Goal: Information Seeking & Learning: Learn about a topic

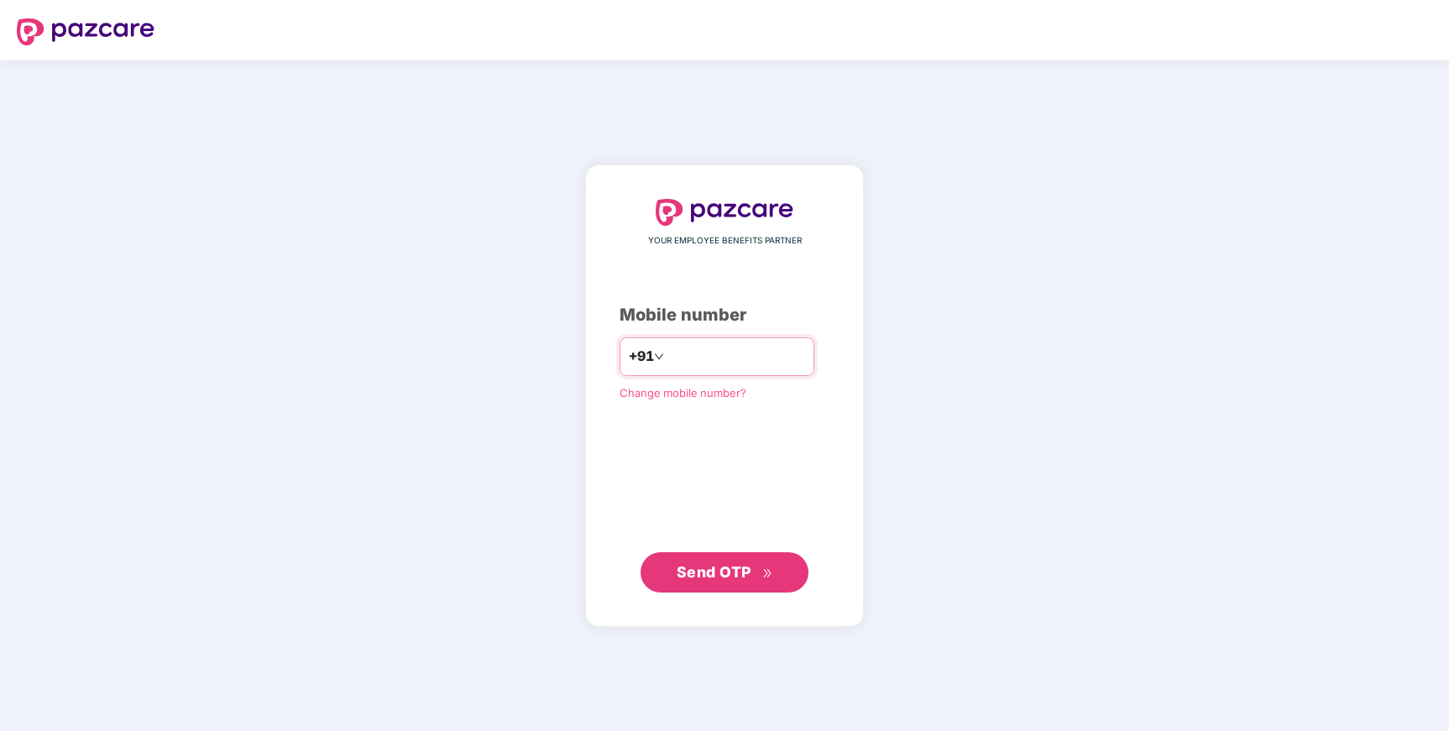
click at [783, 366] on input "number" at bounding box center [737, 356] width 138 height 27
type input "**********"
click at [741, 575] on span "Send OTP" at bounding box center [714, 572] width 75 height 18
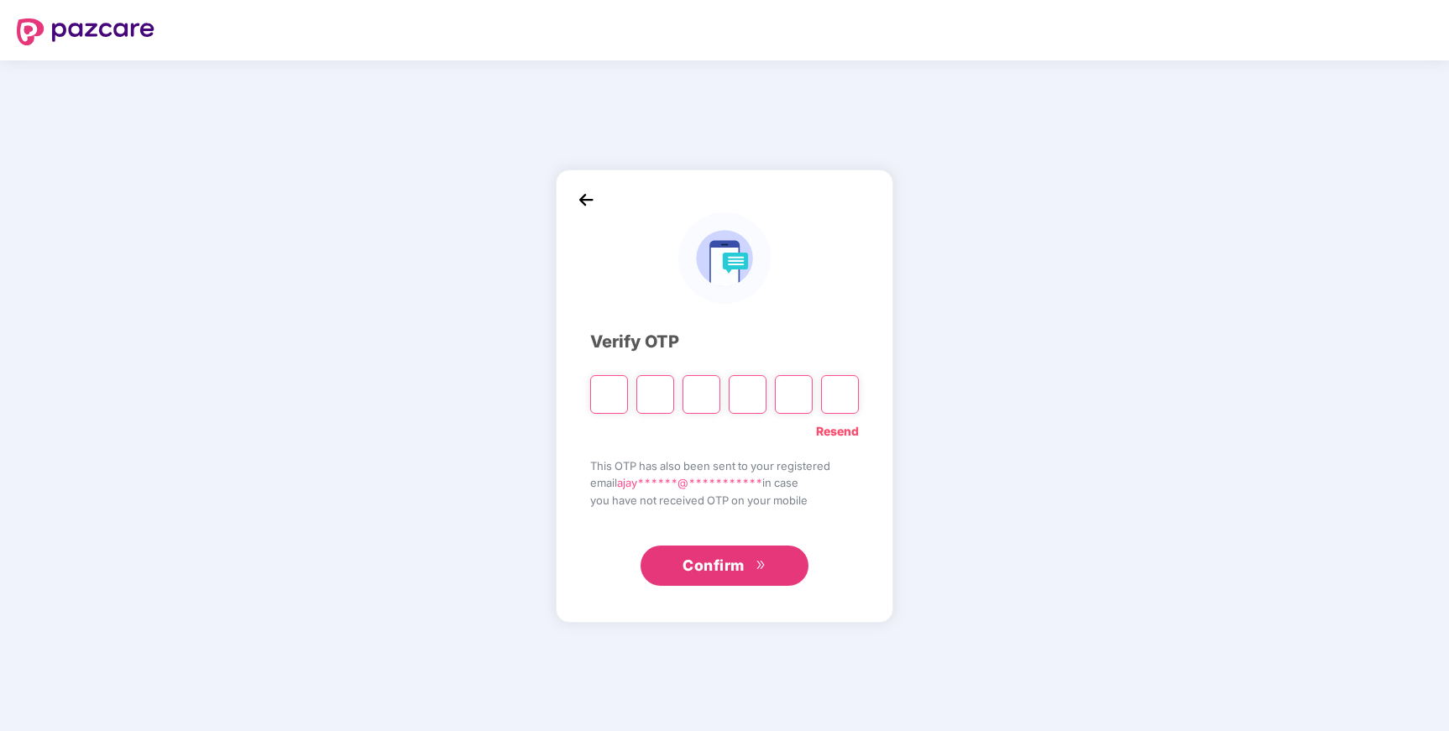
type input "*"
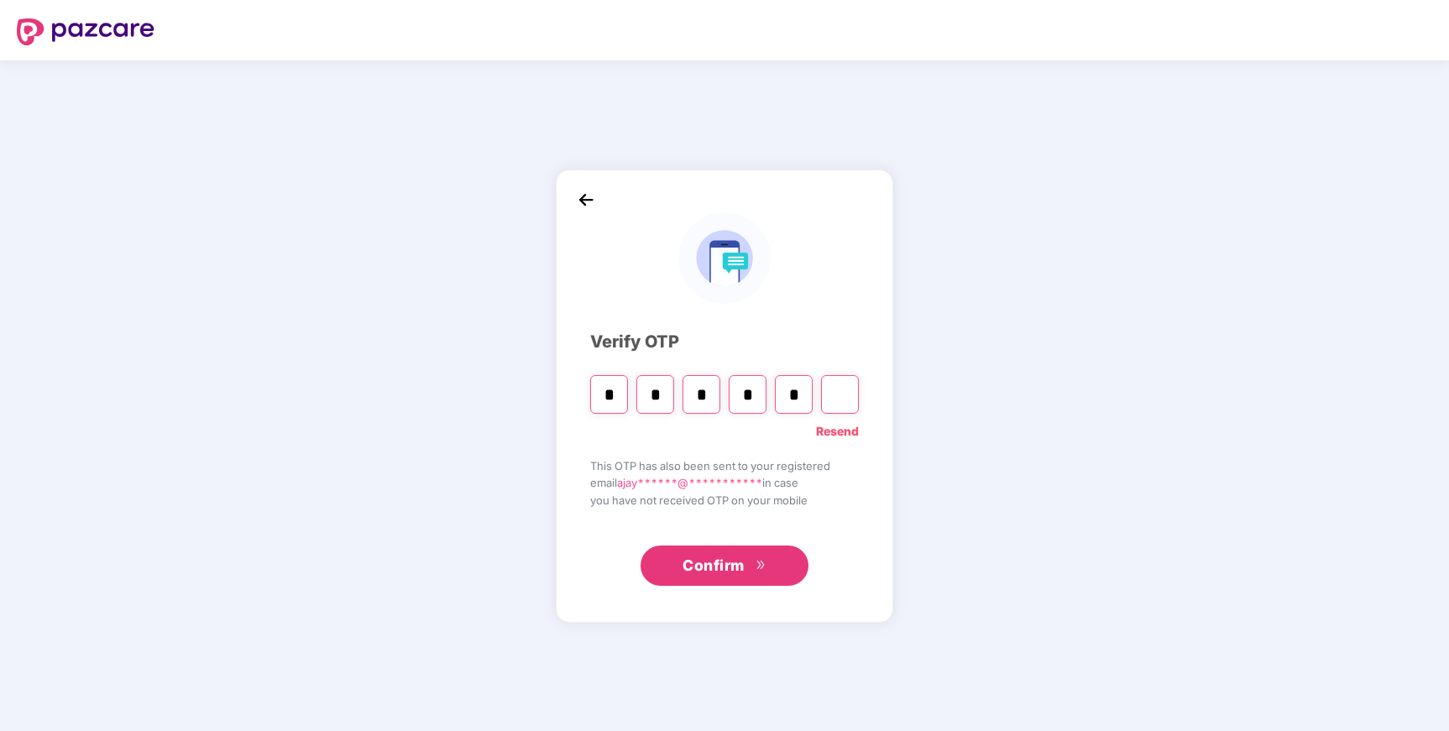
type input "*"
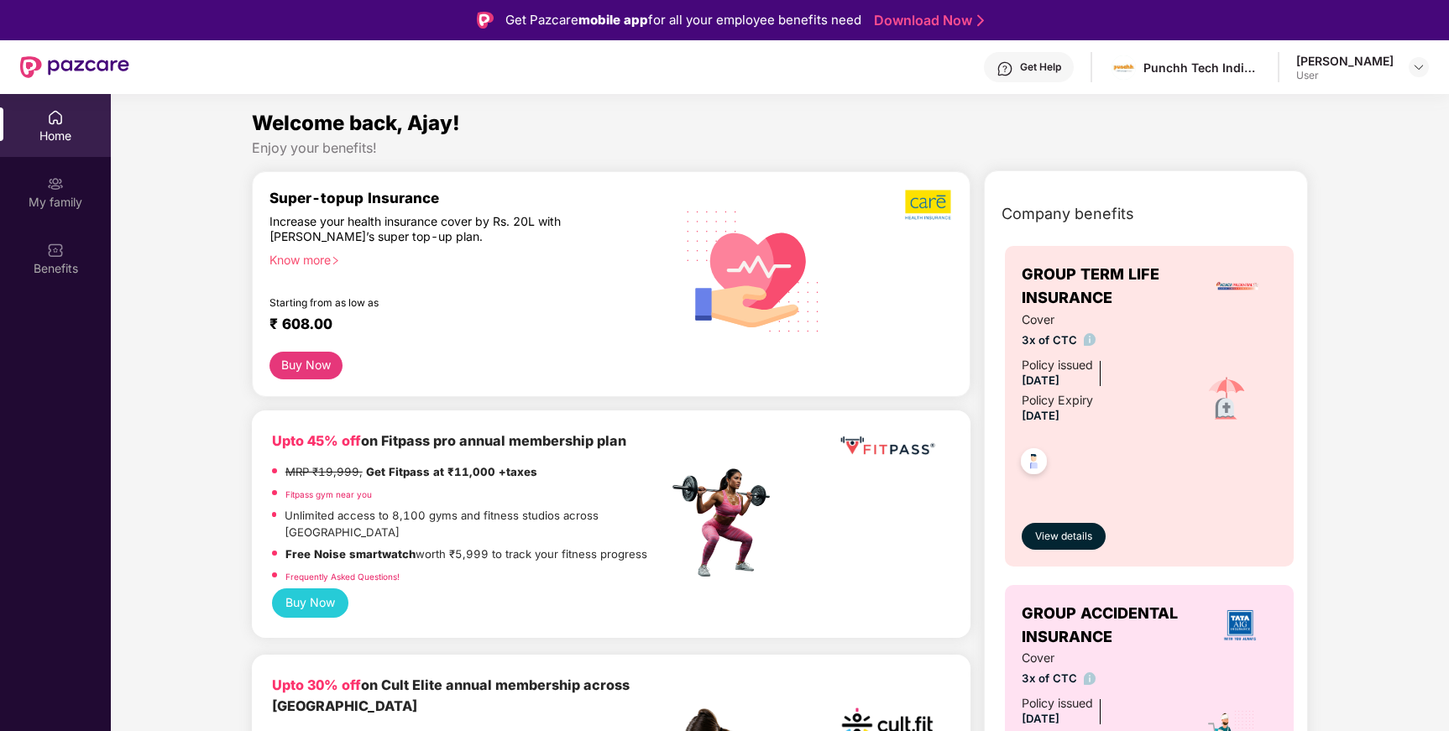
click at [1337, 468] on div "Company benefits GROUP TERM LIFE INSURANCE Cover 3x of CTC Policy issued [DATE]…" at bounding box center [1146, 567] width 397 height 751
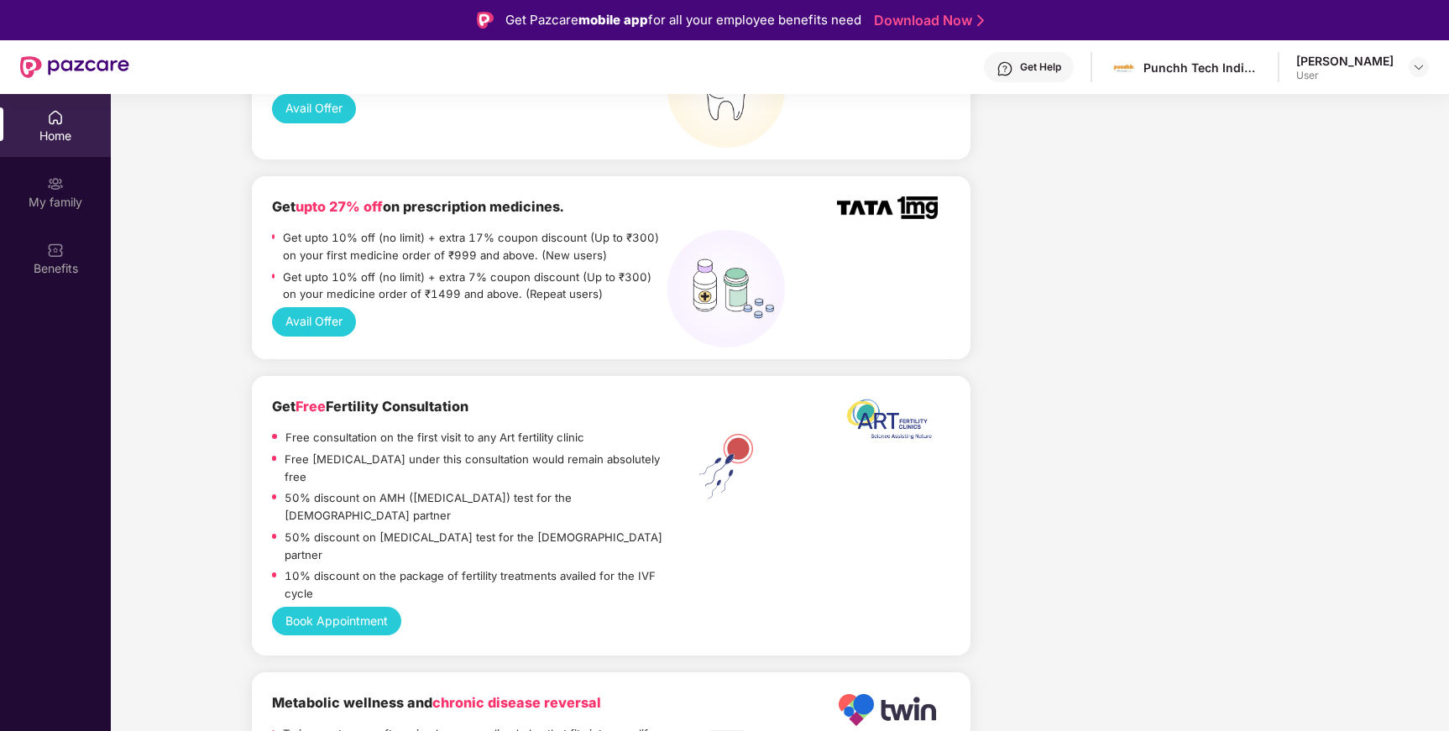
scroll to position [1526, 0]
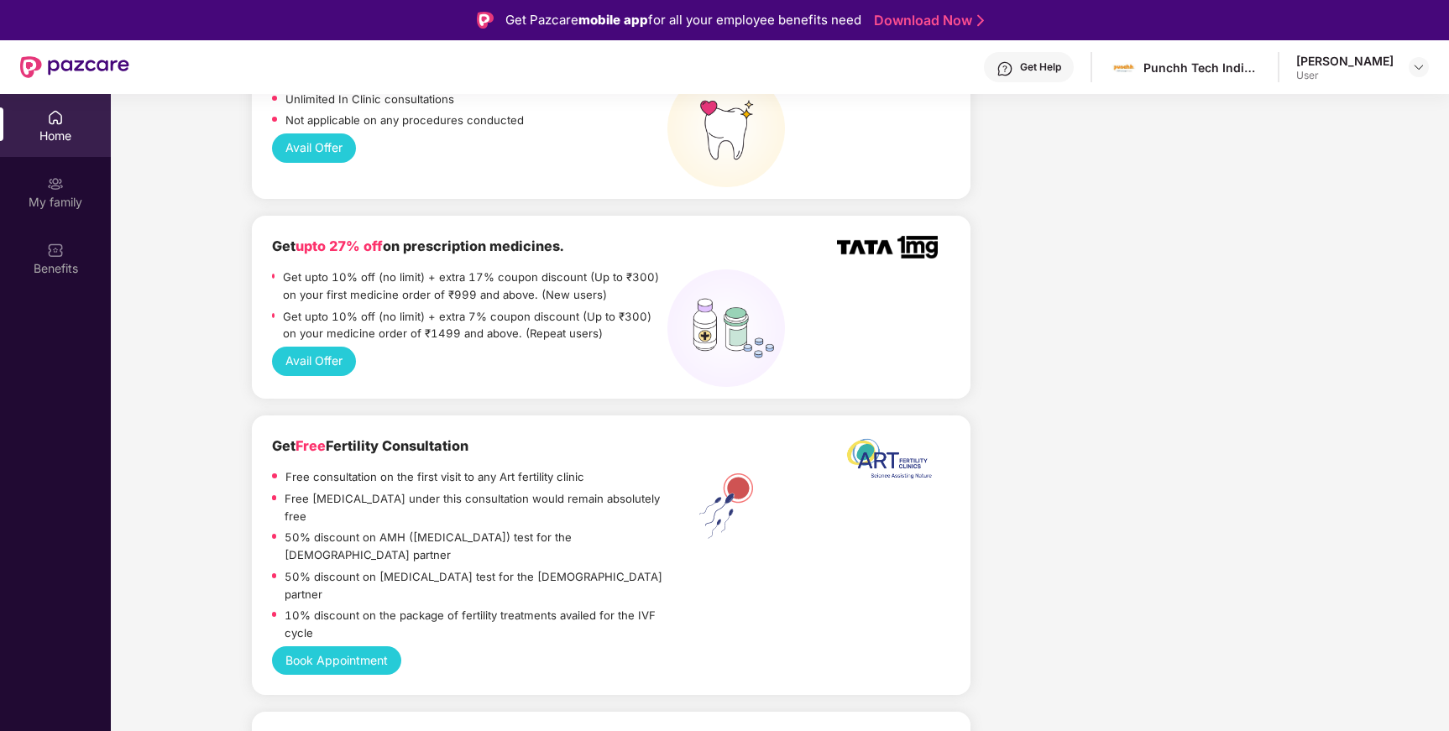
click at [318, 347] on button "Avail Offer" at bounding box center [314, 361] width 84 height 29
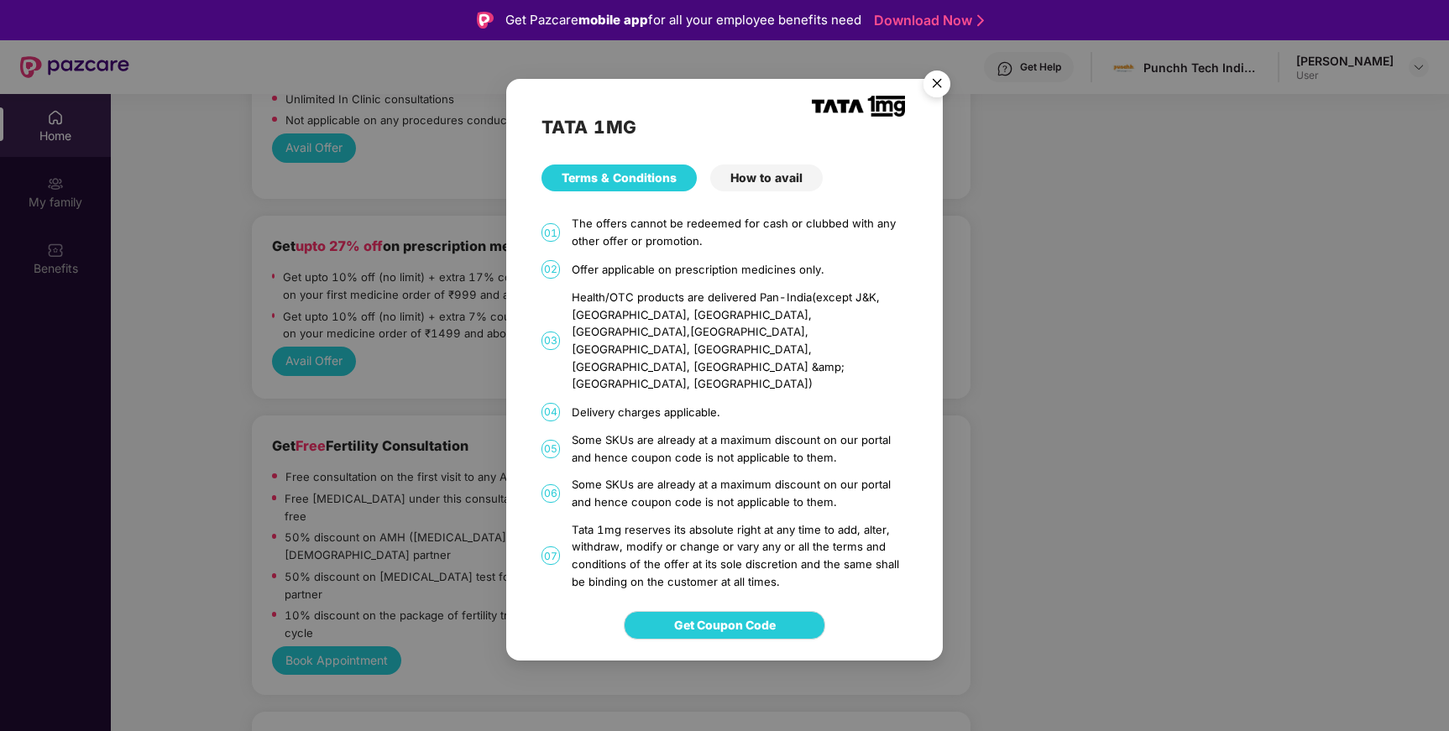
scroll to position [94, 0]
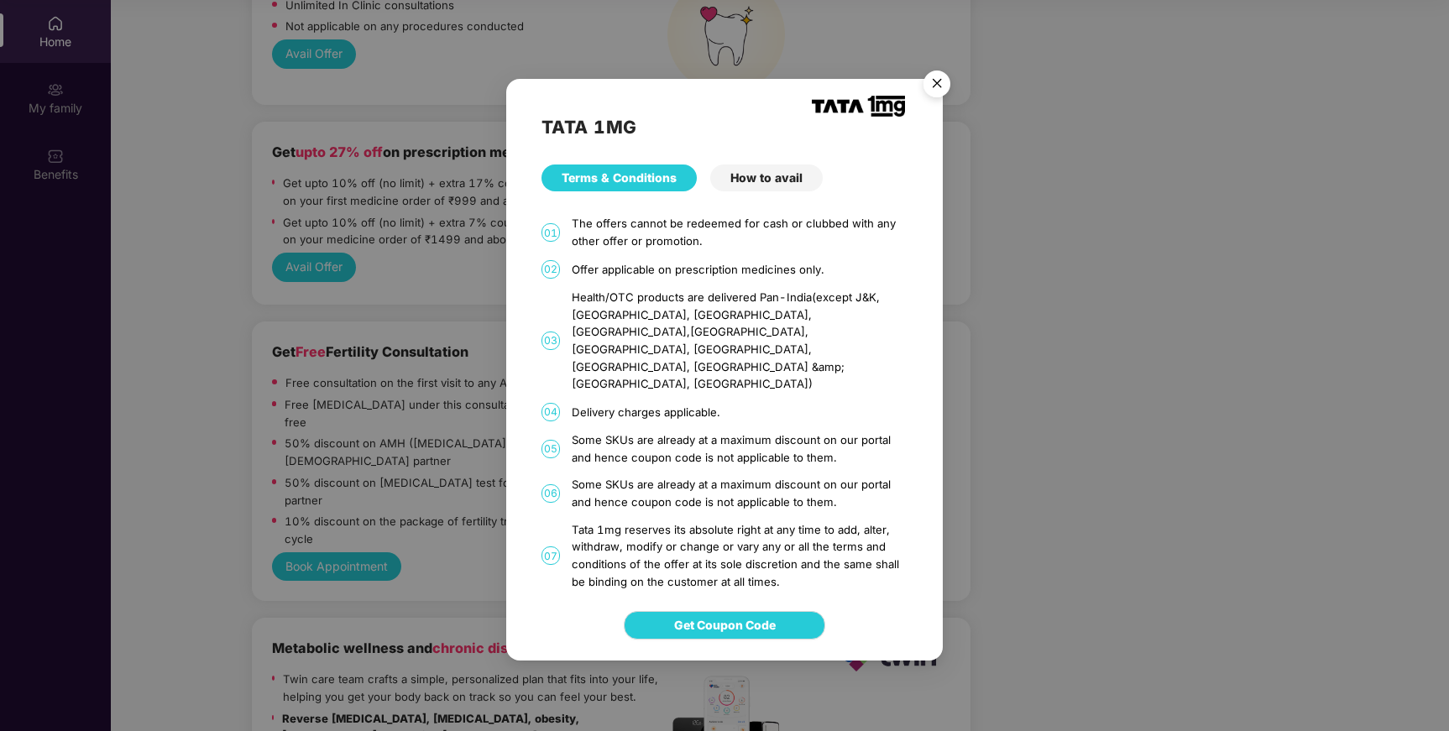
click at [771, 191] on div "How to avail" at bounding box center [766, 178] width 113 height 27
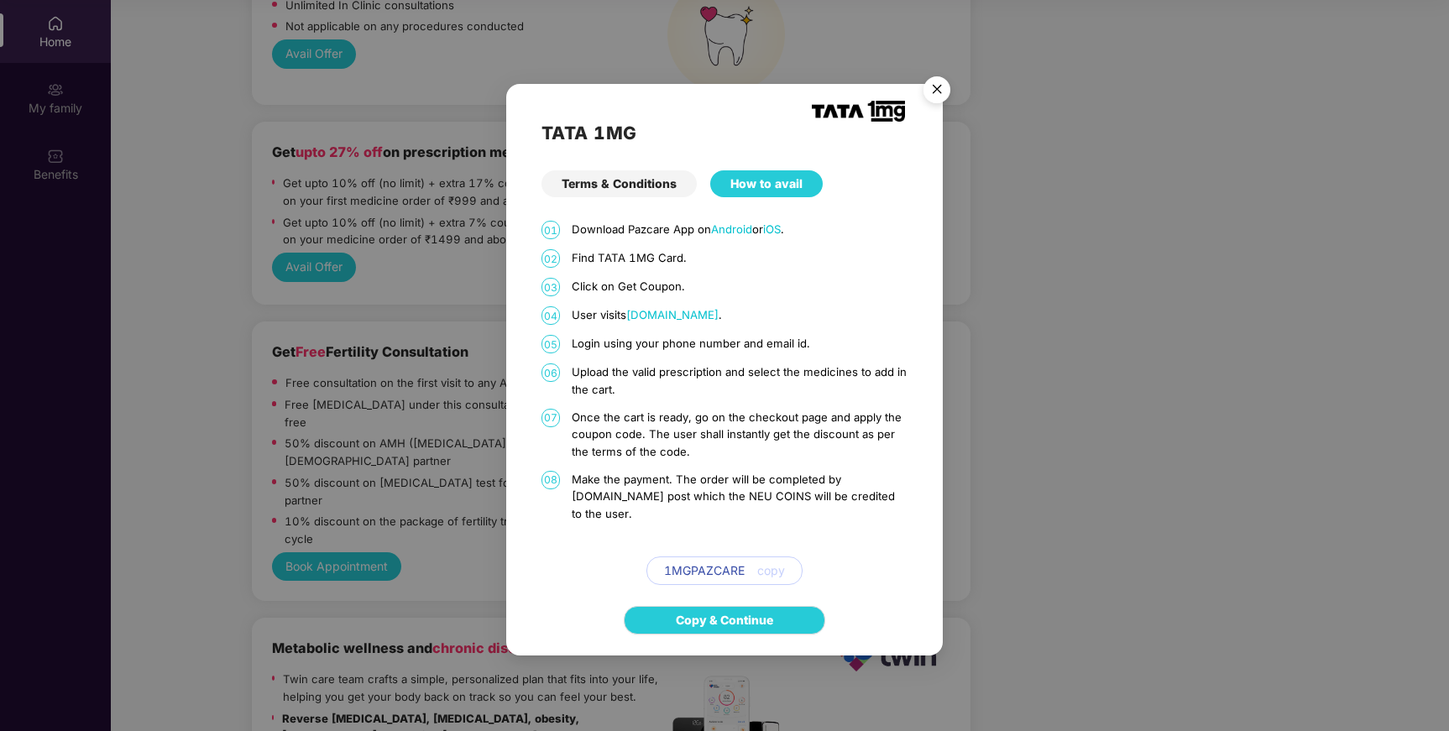
click at [650, 191] on div "Terms & Conditions" at bounding box center [619, 183] width 155 height 27
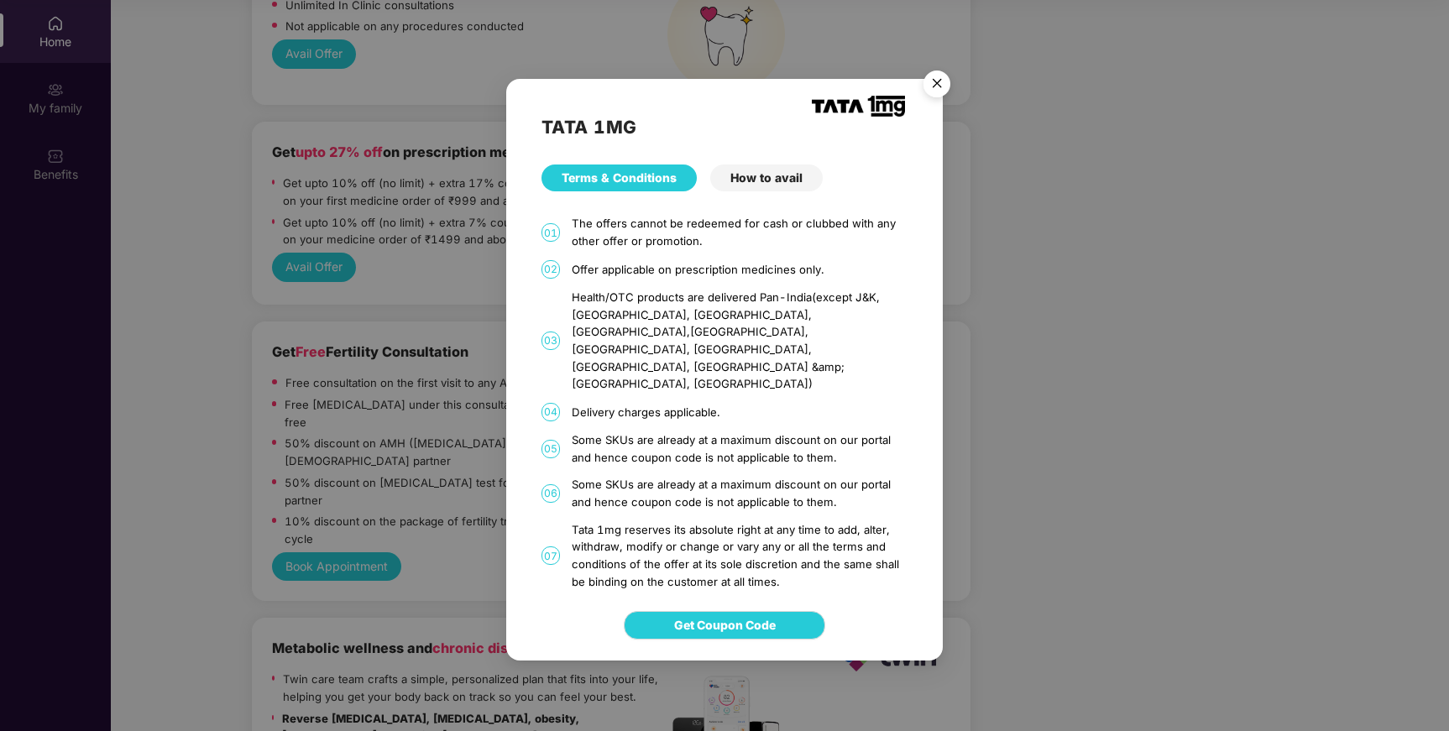
click at [763, 184] on div "How to avail" at bounding box center [766, 178] width 113 height 27
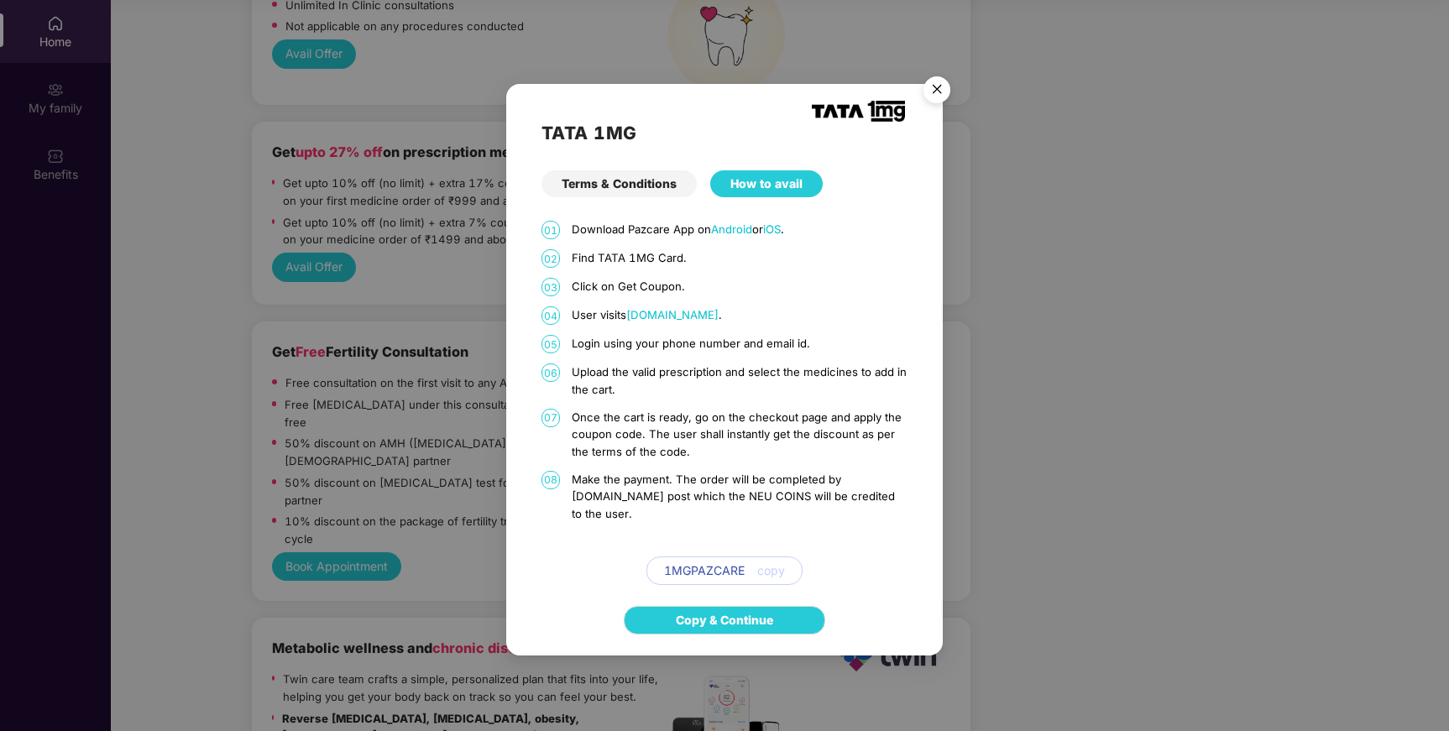
click at [637, 191] on div "Terms & Conditions" at bounding box center [619, 183] width 155 height 27
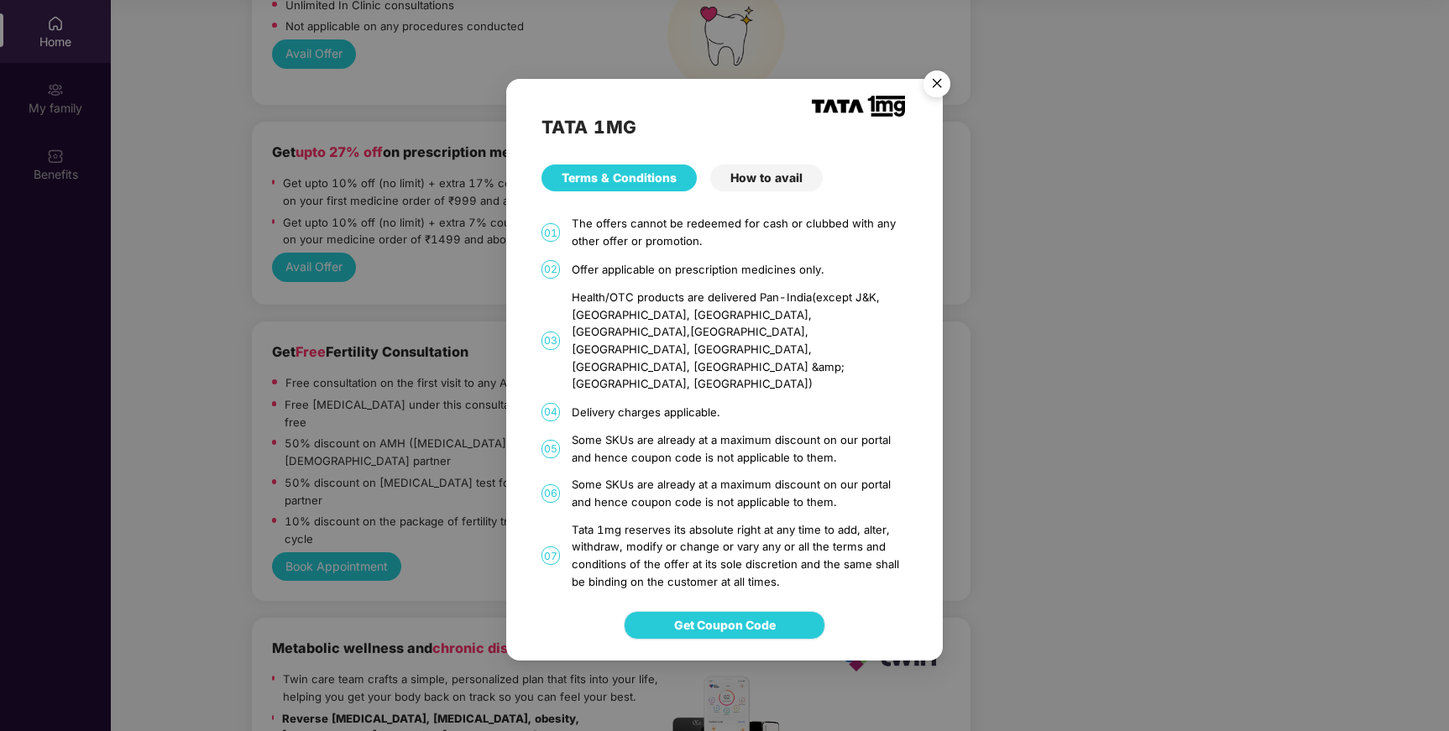
click at [754, 616] on span "Get Coupon Code" at bounding box center [725, 625] width 102 height 18
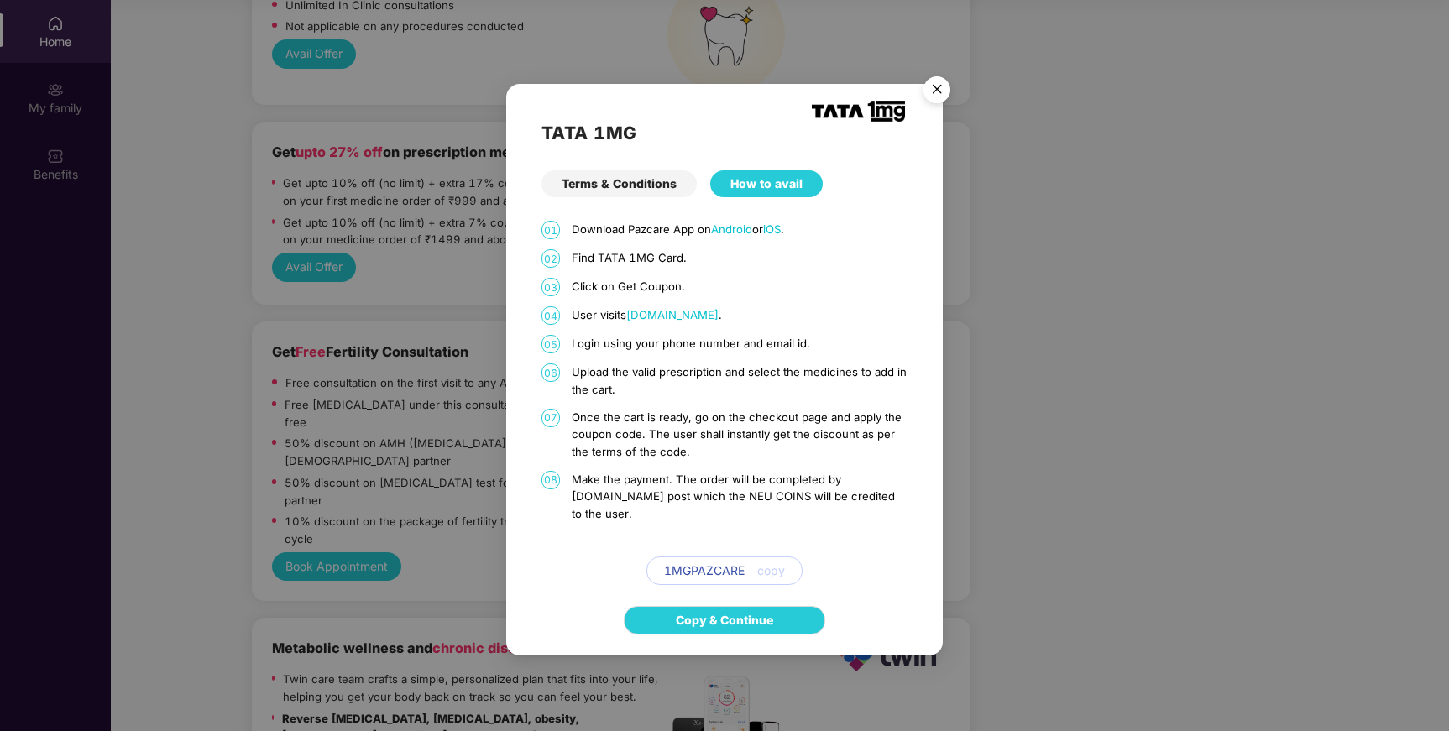
click at [935, 97] on img "Close" at bounding box center [937, 92] width 47 height 47
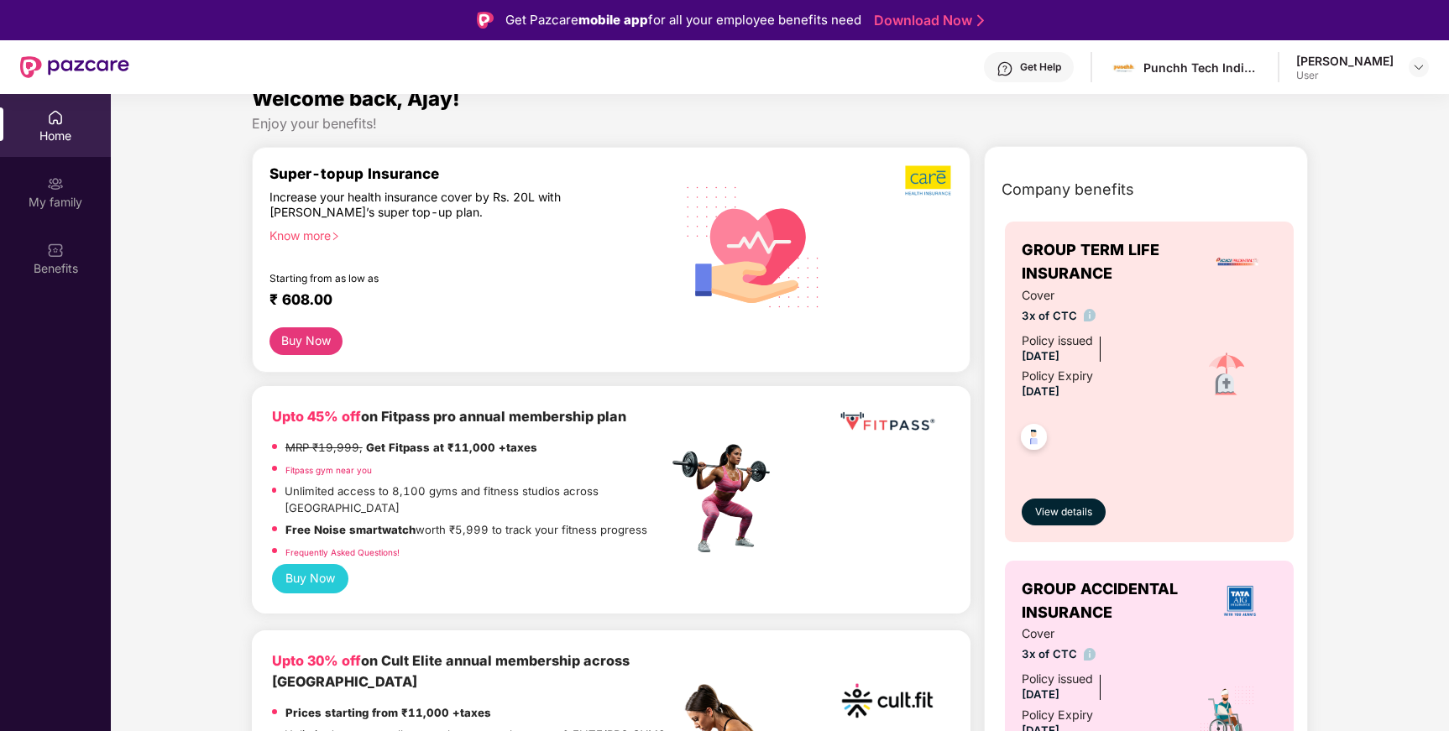
scroll to position [154, 0]
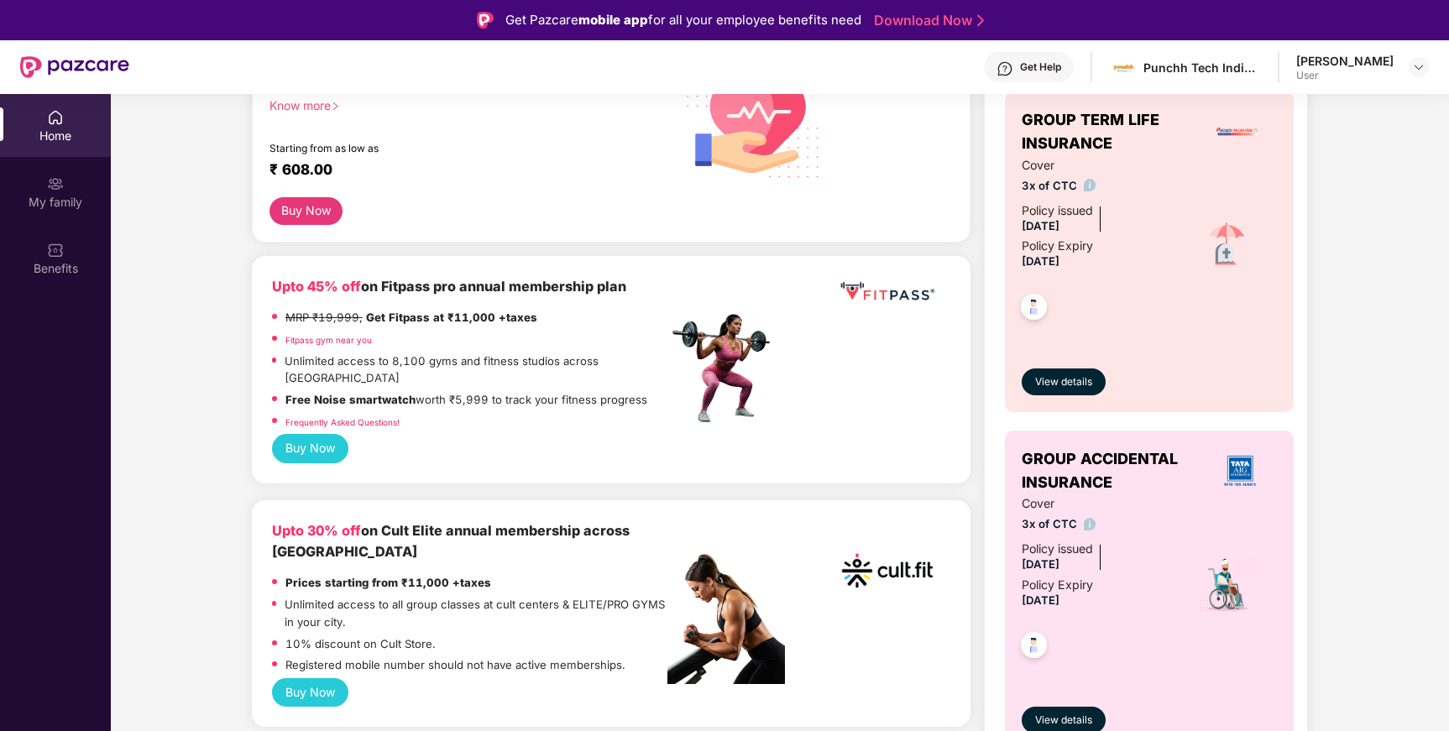
click at [1087, 720] on span "View details" at bounding box center [1063, 721] width 57 height 16
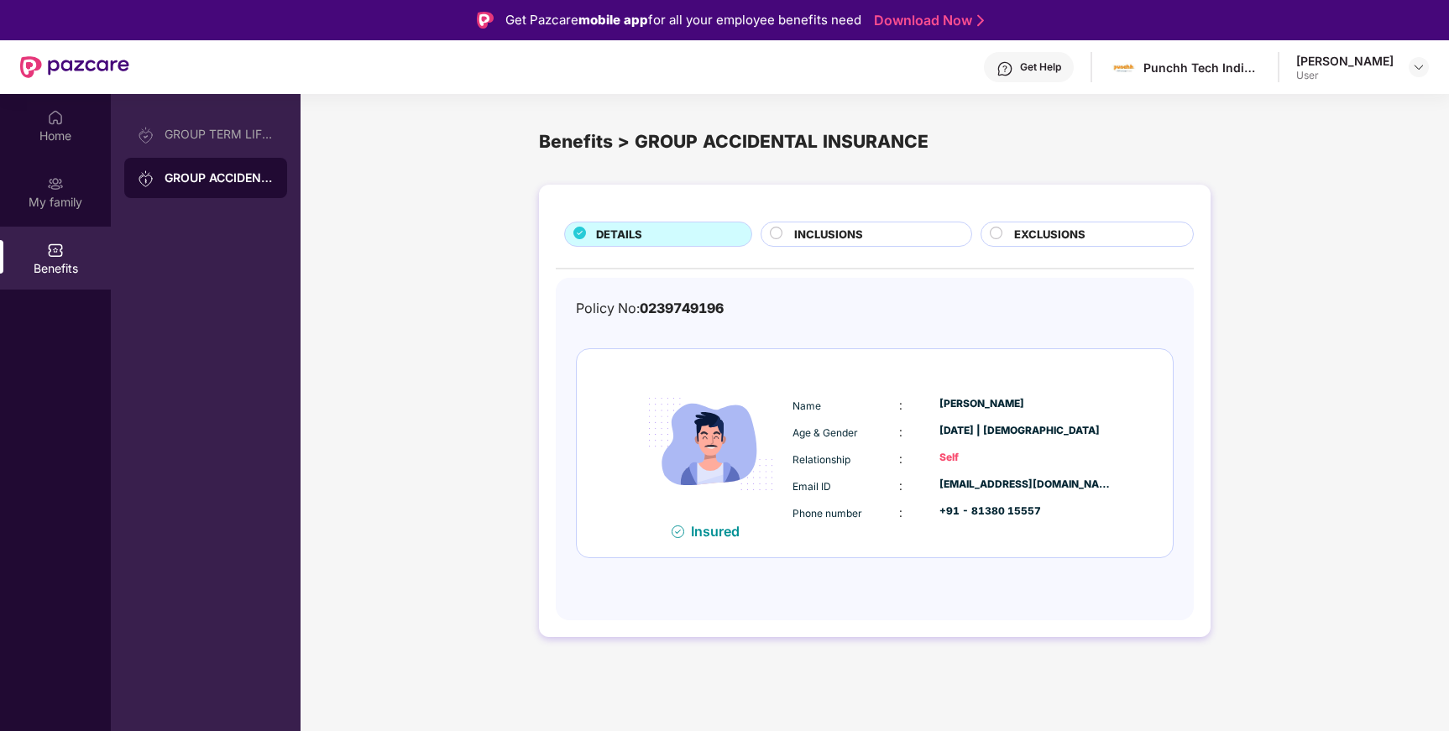
click at [891, 234] on div "INCLUSIONS" at bounding box center [874, 236] width 176 height 20
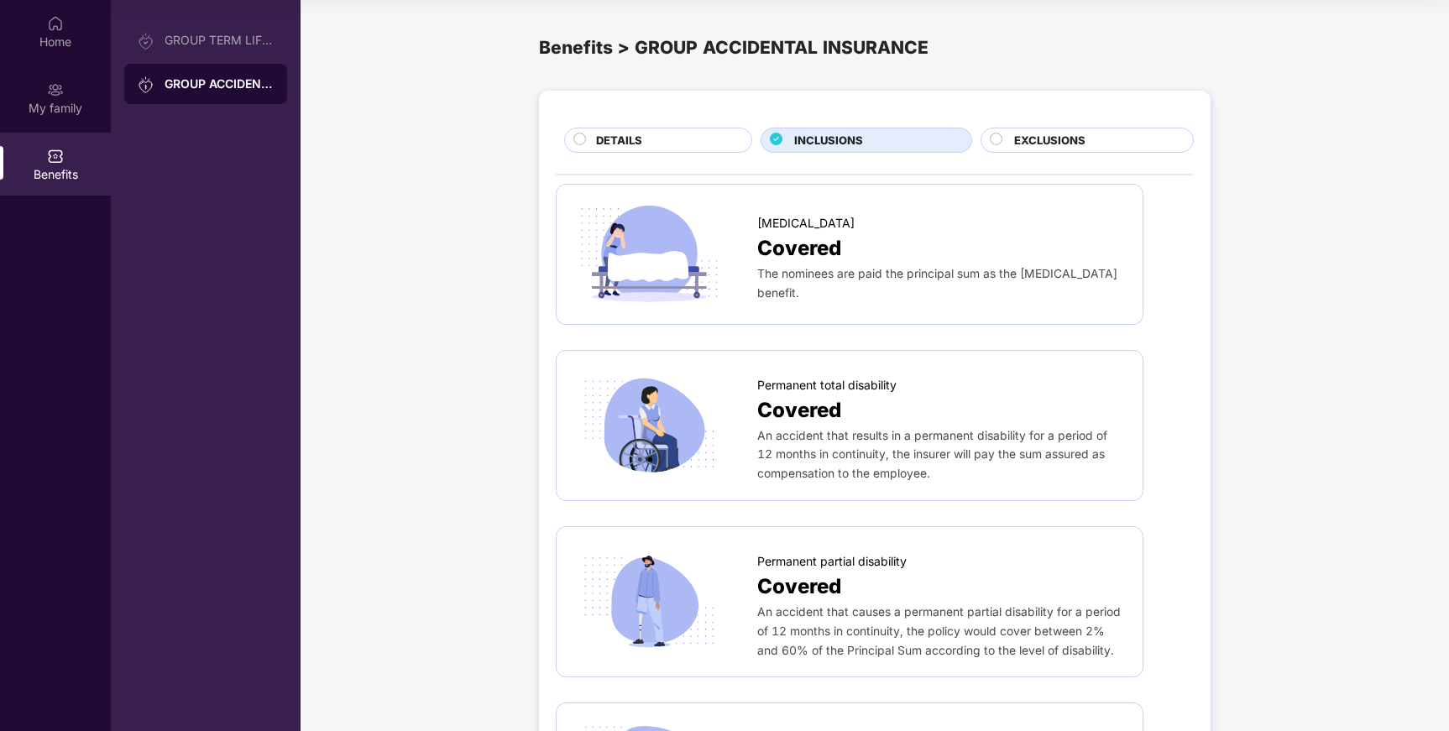
click at [1066, 144] on span "EXCLUSIONS" at bounding box center [1049, 141] width 71 height 18
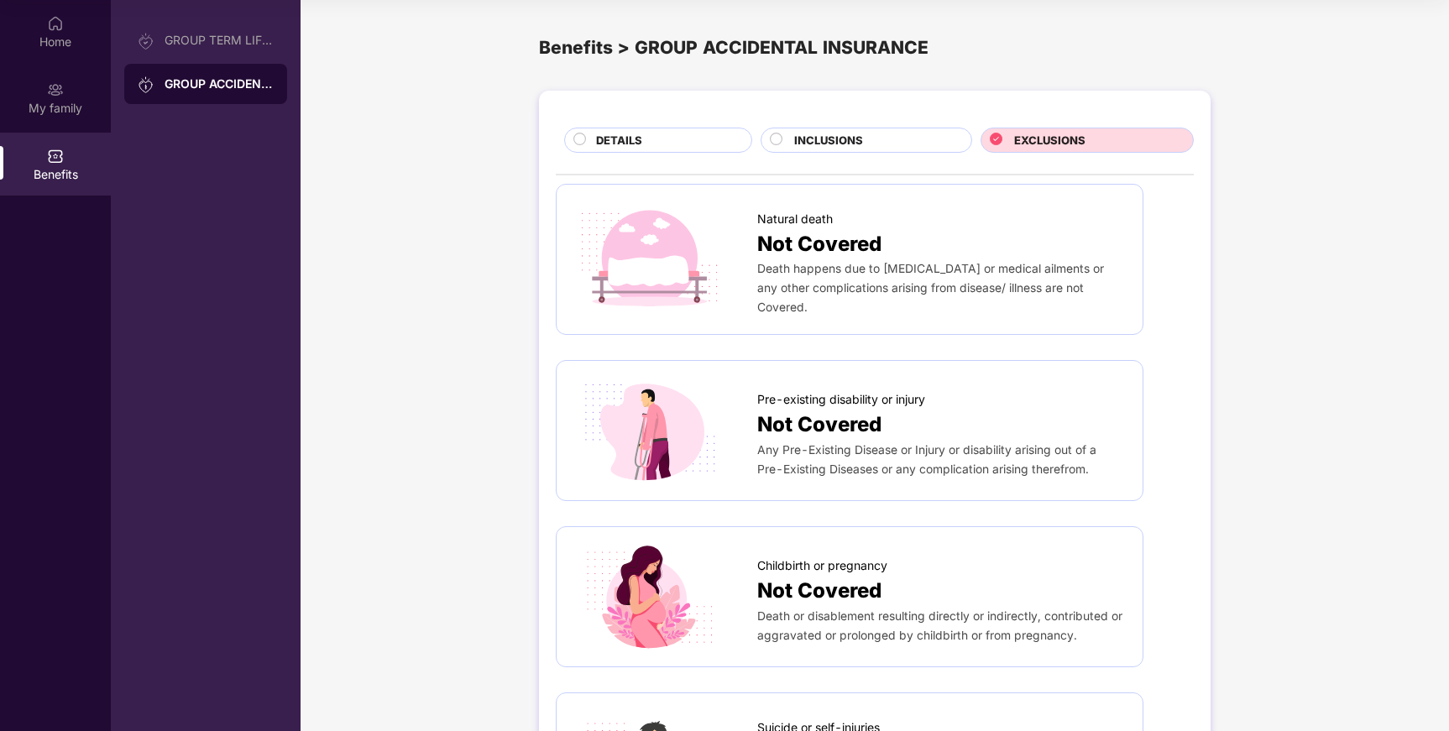
click at [217, 82] on div "GROUP ACCIDENTAL INSURANCE" at bounding box center [219, 84] width 109 height 17
click at [233, 55] on div "GROUP TERM LIFE INSURANCE" at bounding box center [205, 40] width 163 height 40
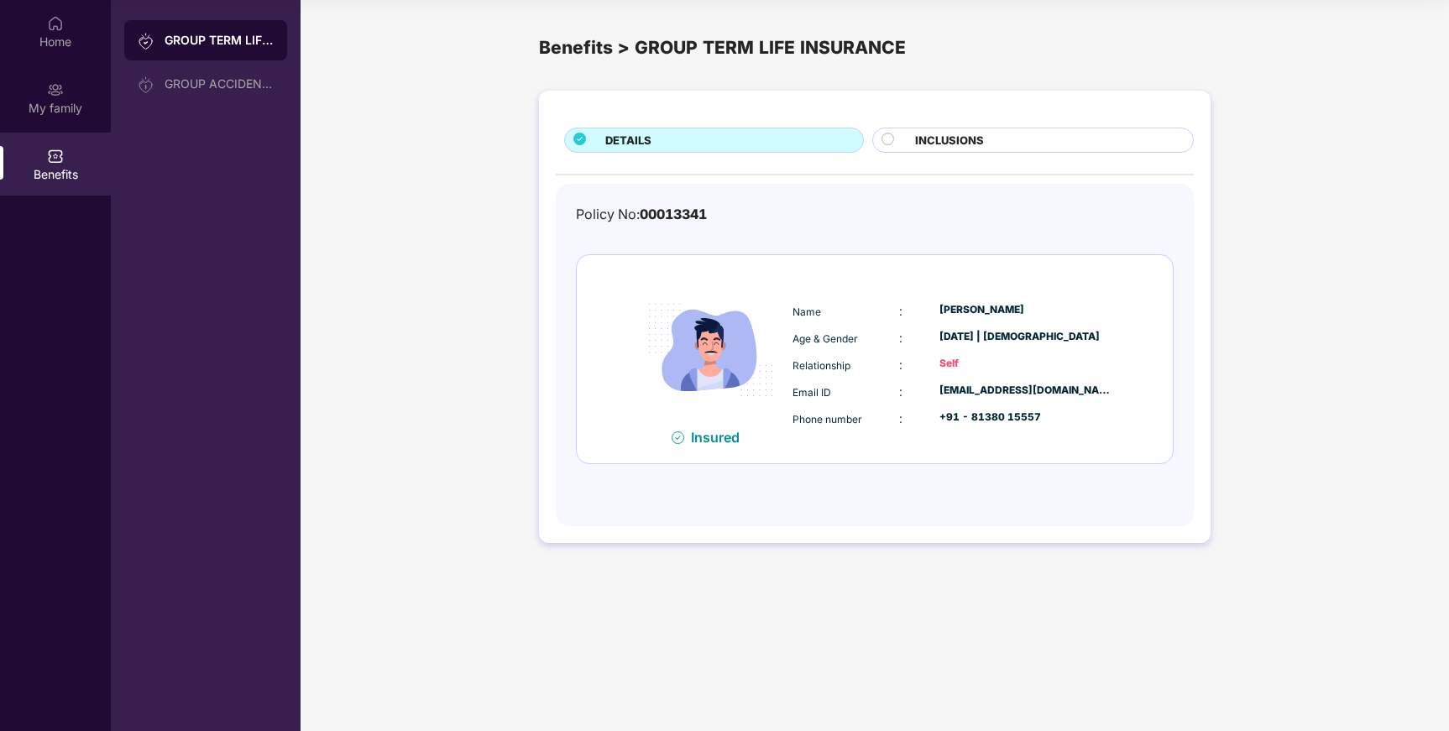
click at [945, 145] on span "INCLUSIONS" at bounding box center [949, 141] width 69 height 18
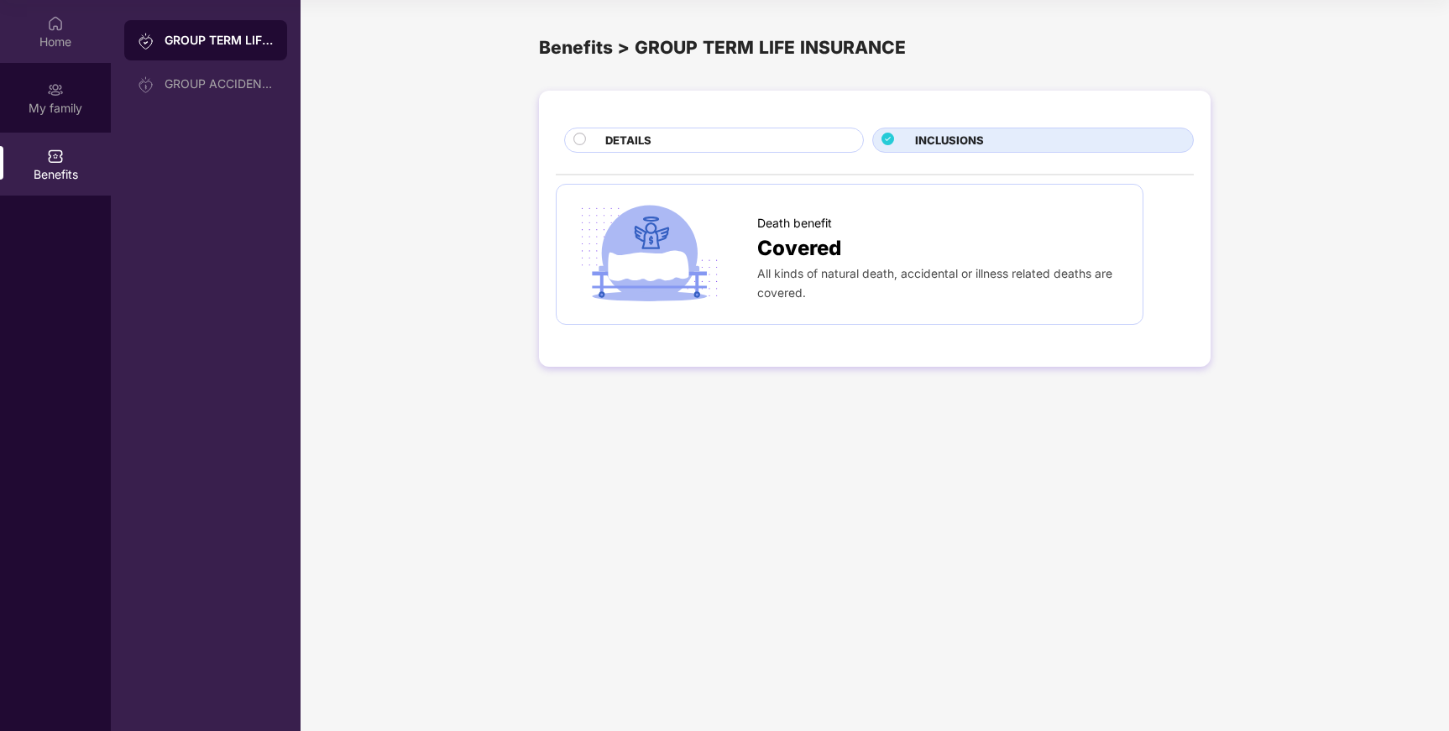
click at [39, 24] on div "Home" at bounding box center [55, 31] width 111 height 63
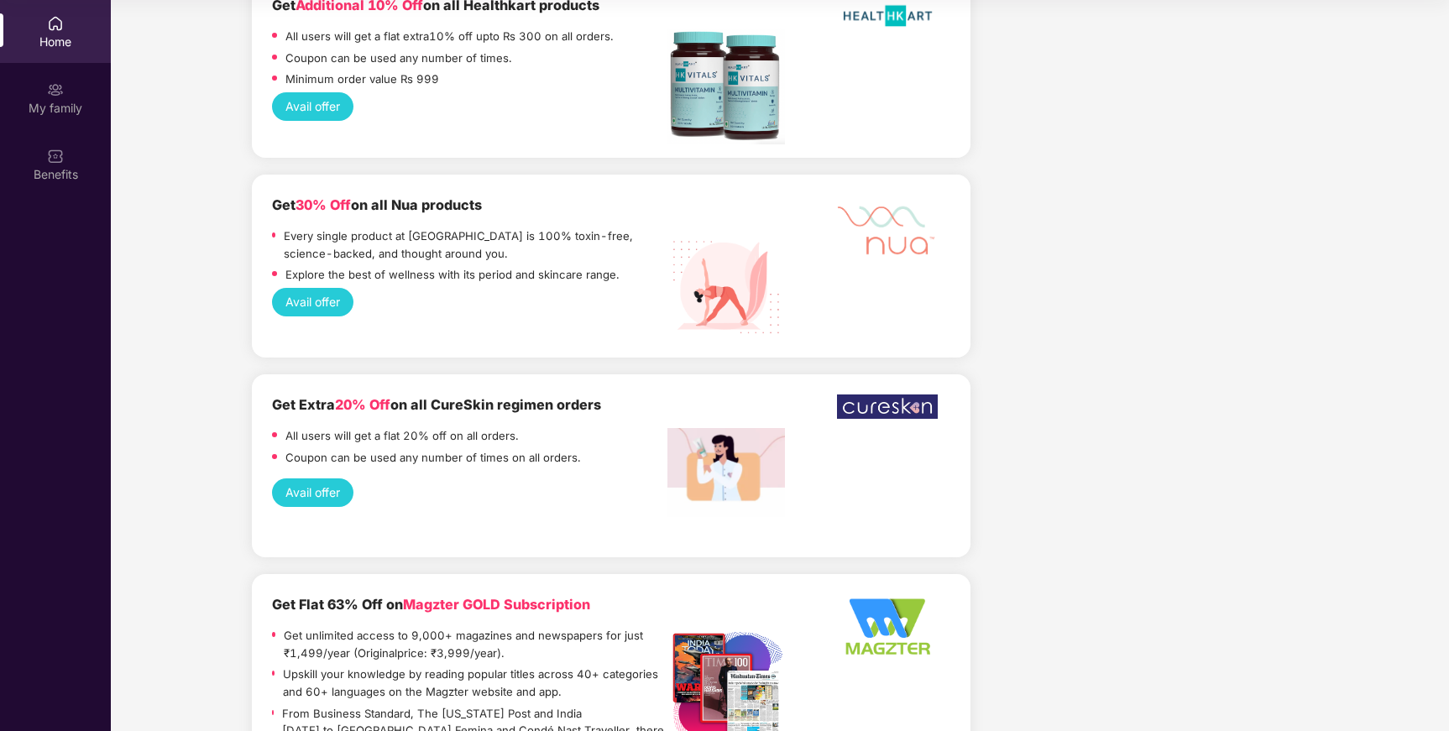
scroll to position [3512, 0]
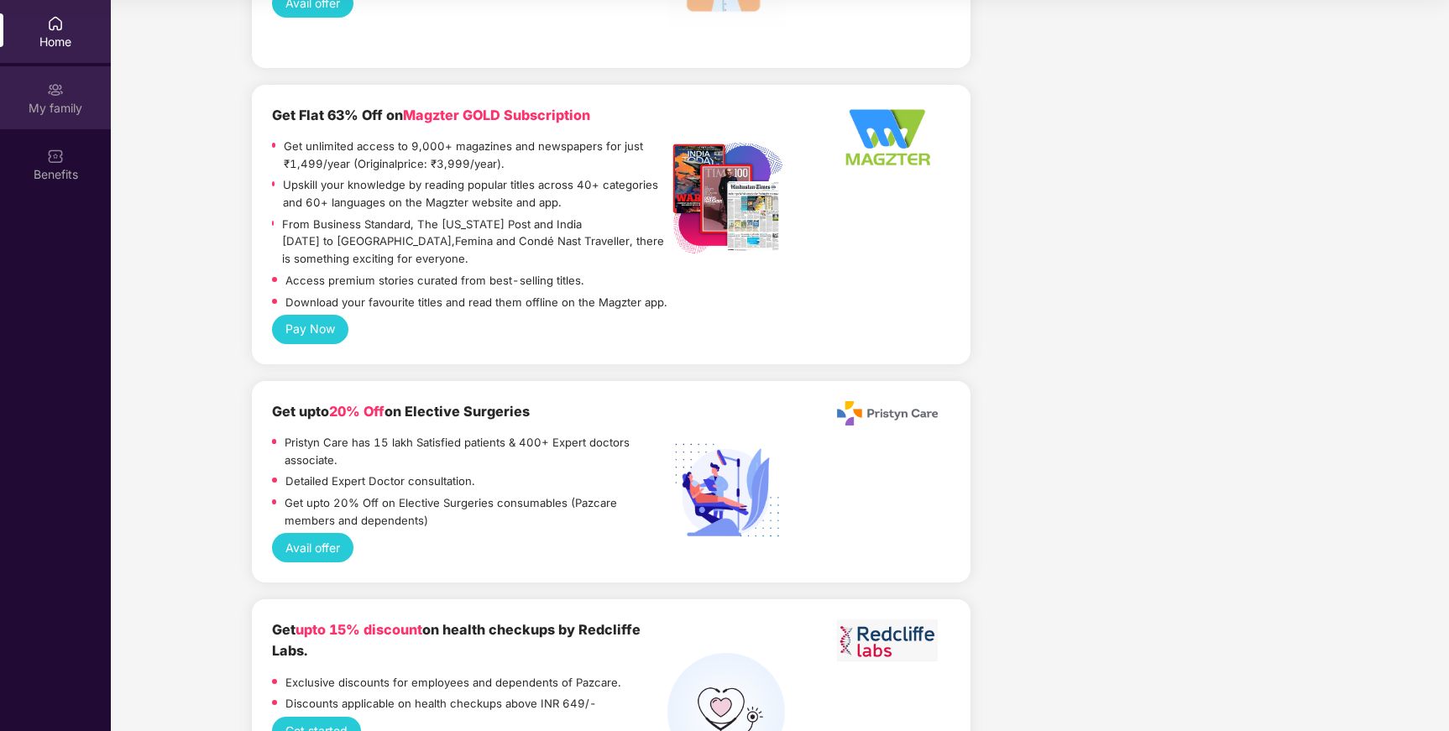
click at [57, 102] on div "My family" at bounding box center [55, 108] width 111 height 17
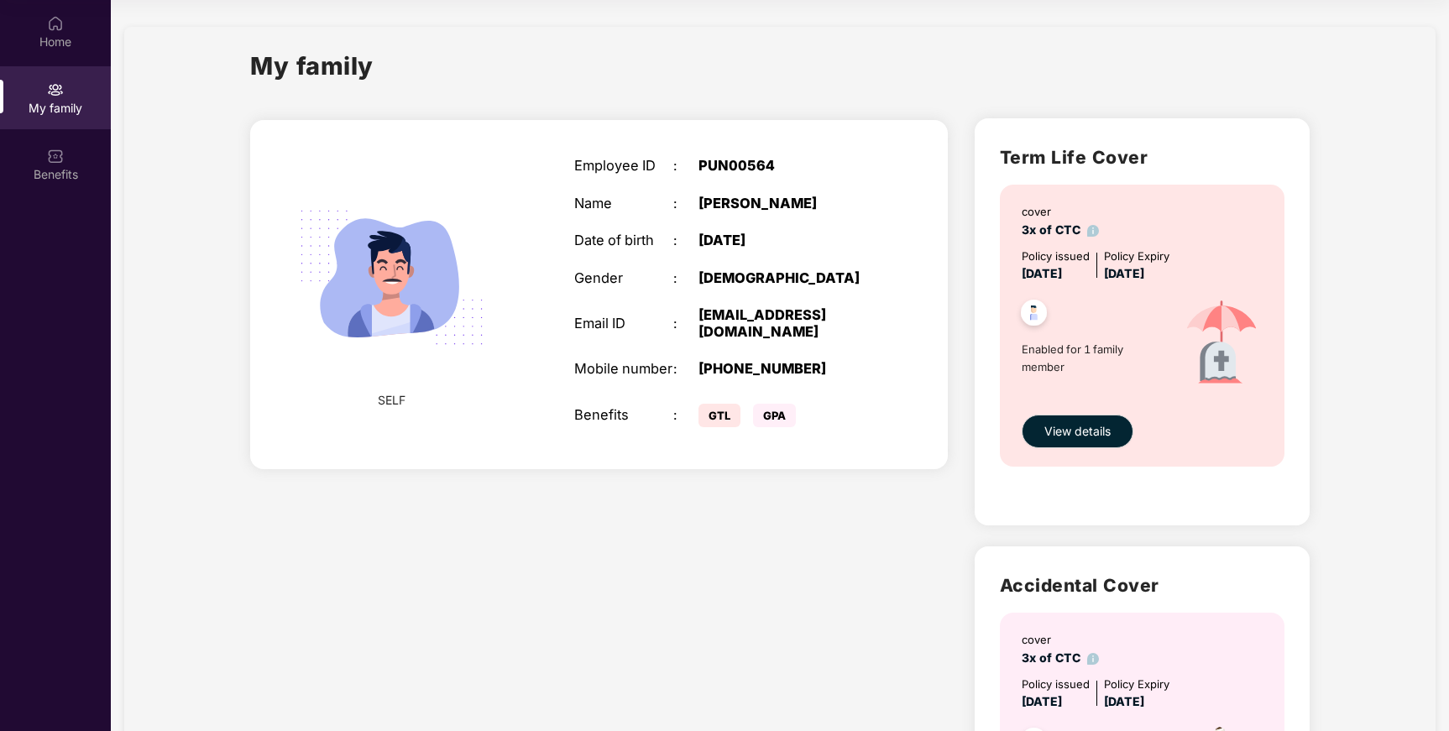
click at [713, 415] on span "GTL" at bounding box center [720, 416] width 42 height 24
click at [766, 416] on span "GPA" at bounding box center [774, 416] width 43 height 24
click at [69, 177] on div "Benefits" at bounding box center [55, 174] width 111 height 17
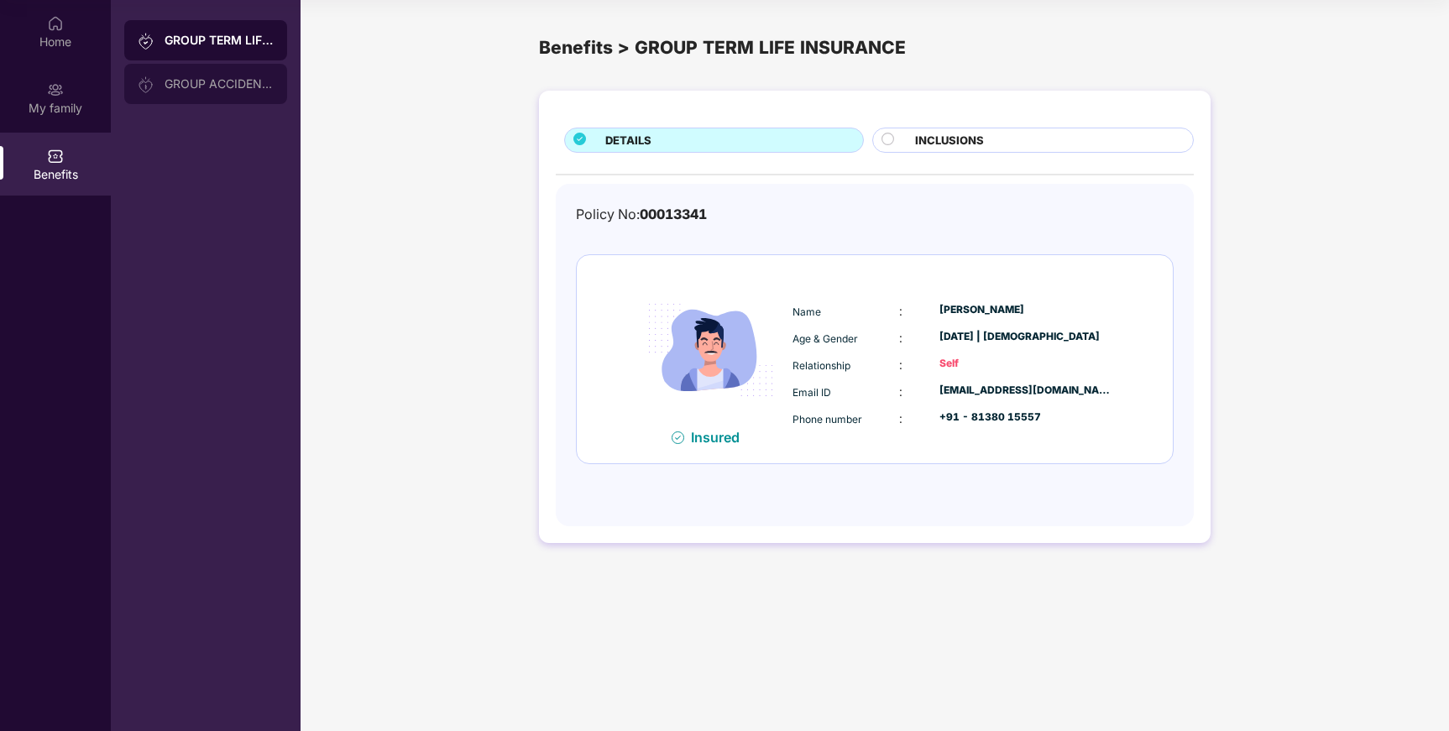
click at [225, 85] on div "GROUP ACCIDENTAL INSURANCE" at bounding box center [219, 83] width 109 height 13
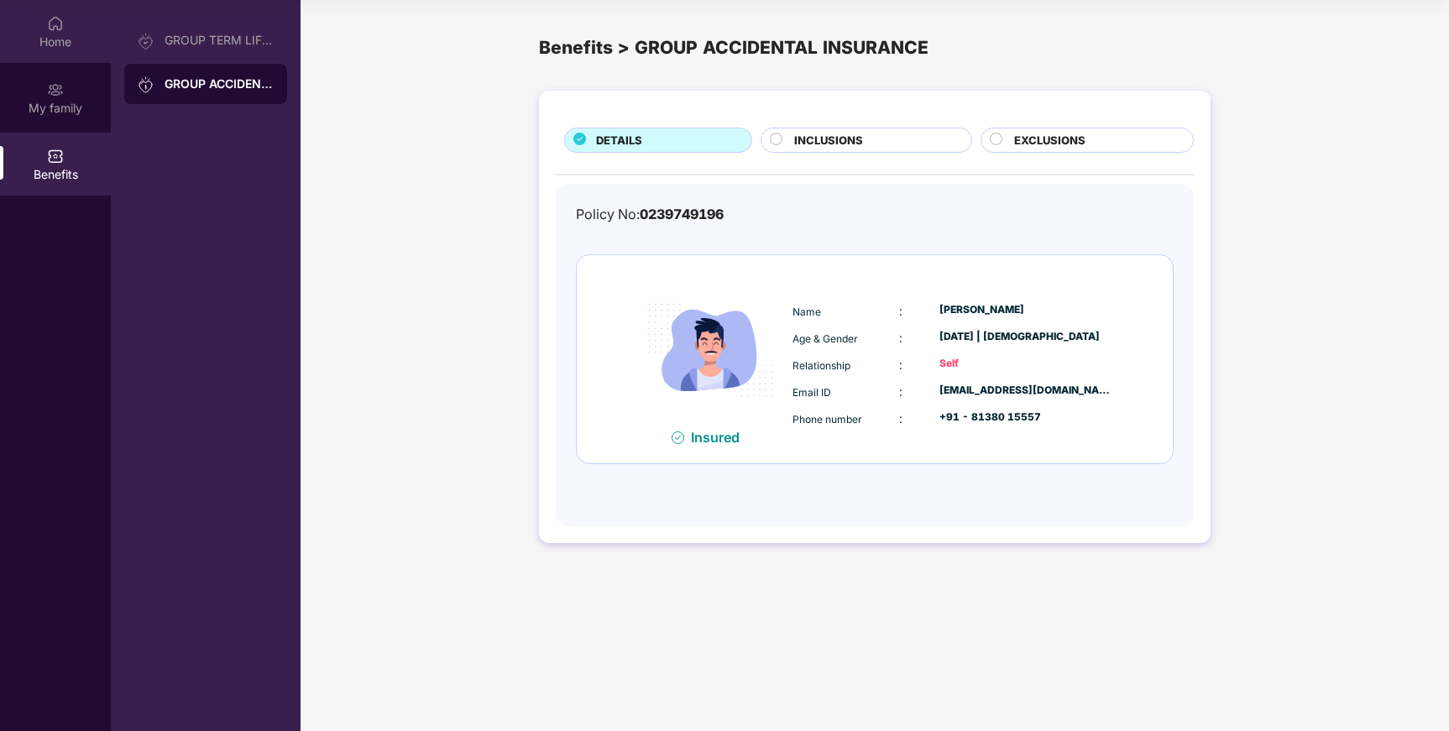
click at [60, 29] on img at bounding box center [55, 23] width 17 height 17
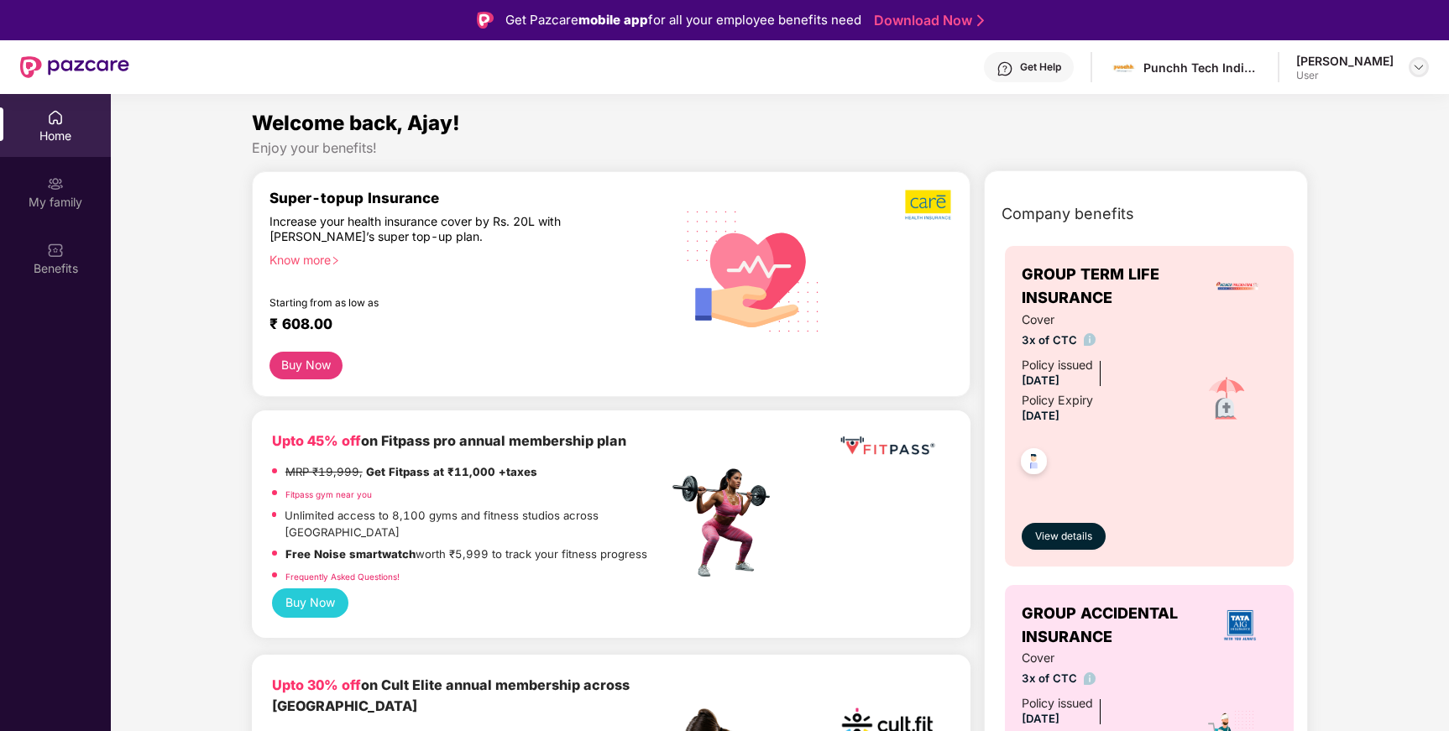
click at [1419, 66] on img at bounding box center [1418, 66] width 13 height 13
